Goal: Information Seeking & Learning: Learn about a topic

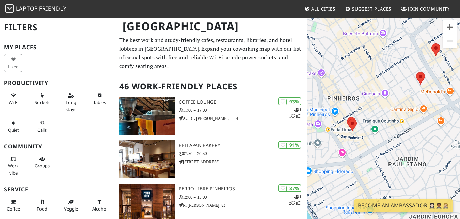
drag, startPoint x: 382, startPoint y: 59, endPoint x: 376, endPoint y: 111, distance: 51.8
click at [376, 111] on div "Para iniciar o trajeto, pressione as teclas de seta." at bounding box center [383, 126] width 153 height 219
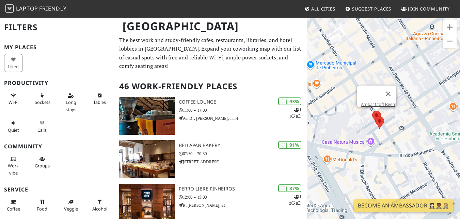
click at [372, 111] on area at bounding box center [372, 111] width 0 height 0
click at [375, 117] on area at bounding box center [375, 117] width 0 height 0
click at [372, 114] on img at bounding box center [376, 117] width 9 height 13
click at [410, 127] on div "Para iniciar o trajeto, pressione as teclas de seta. Perro Libre Pinheiros" at bounding box center [383, 126] width 153 height 219
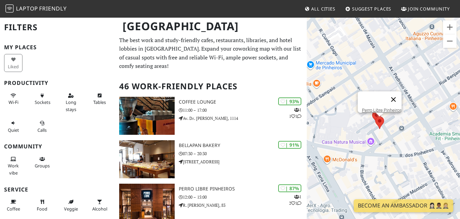
click at [393, 92] on button "Fechar" at bounding box center [393, 100] width 16 height 16
click at [372, 111] on area at bounding box center [372, 111] width 0 height 0
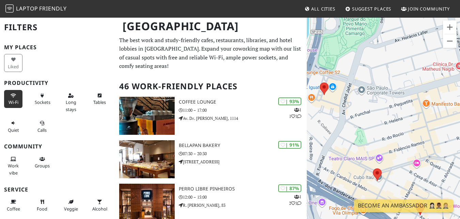
click at [12, 100] on span "Wi-Fi" at bounding box center [14, 102] width 10 height 6
click at [43, 102] on span "Sockets" at bounding box center [43, 102] width 16 height 6
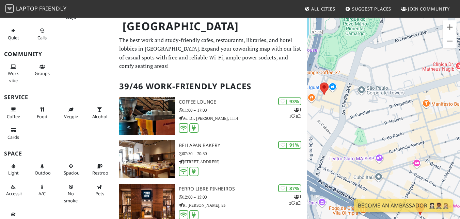
scroll to position [102, 0]
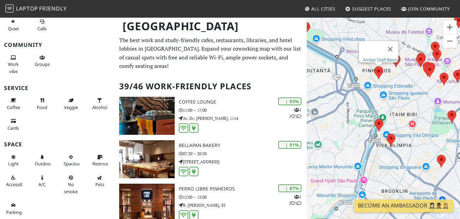
click at [383, 57] on link "Ambar Craft Beers" at bounding box center [380, 59] width 35 height 5
click at [374, 67] on area at bounding box center [374, 67] width 0 height 0
click at [374, 58] on link "Perro Libre Pinheiros" at bounding box center [380, 60] width 40 height 5
click at [395, 73] on div "Para iniciar o trajeto, pressione as teclas de seta. Perro Libre Pinheiros" at bounding box center [383, 126] width 153 height 219
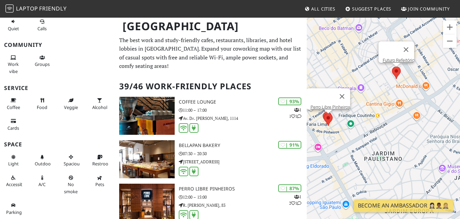
click at [392, 67] on area at bounding box center [392, 67] width 0 height 0
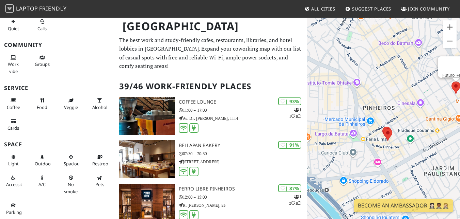
drag, startPoint x: 377, startPoint y: 96, endPoint x: 439, endPoint y: 112, distance: 64.2
click at [439, 112] on div "Para iniciar o trajeto, pressione as teclas de seta. Futuro Refeitório" at bounding box center [383, 126] width 153 height 219
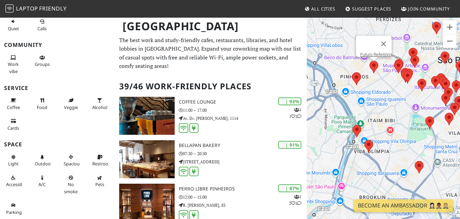
drag, startPoint x: 428, startPoint y: 157, endPoint x: 382, endPoint y: 104, distance: 69.9
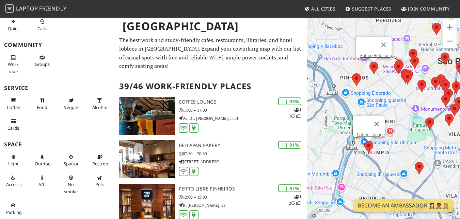
click at [364, 141] on area at bounding box center [364, 141] width 0 height 0
click at [373, 132] on link "Coffee Lounge" at bounding box center [371, 134] width 28 height 5
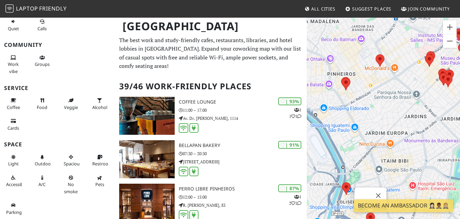
drag, startPoint x: 380, startPoint y: 62, endPoint x: 418, endPoint y: 136, distance: 83.4
click at [418, 136] on div "Para iniciar o trajeto, pressione as teclas de seta. Coffee Lounge" at bounding box center [383, 126] width 153 height 219
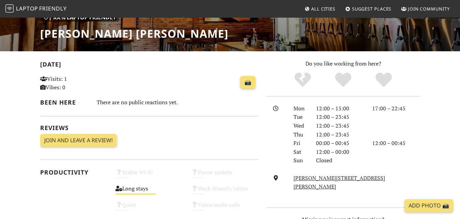
scroll to position [115, 0]
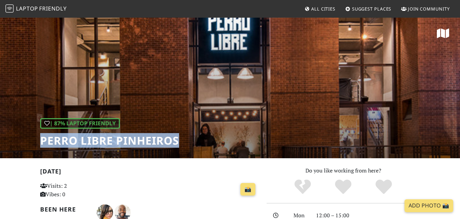
drag, startPoint x: 196, startPoint y: 146, endPoint x: 36, endPoint y: 135, distance: 159.9
click at [36, 135] on div "| 87% Laptop Friendly Perro Libre Pinheiros" at bounding box center [230, 88] width 460 height 142
copy h1 "Perro Libre Pinheiros"
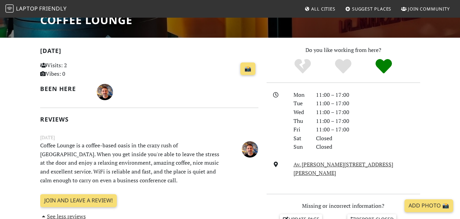
scroll to position [120, 0]
